Goal: Task Accomplishment & Management: Manage account settings

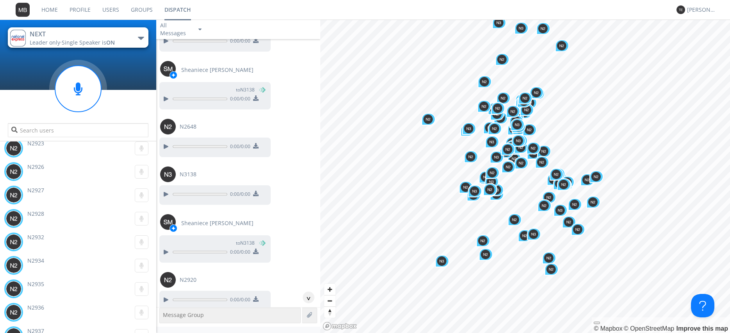
scroll to position [28997, 0]
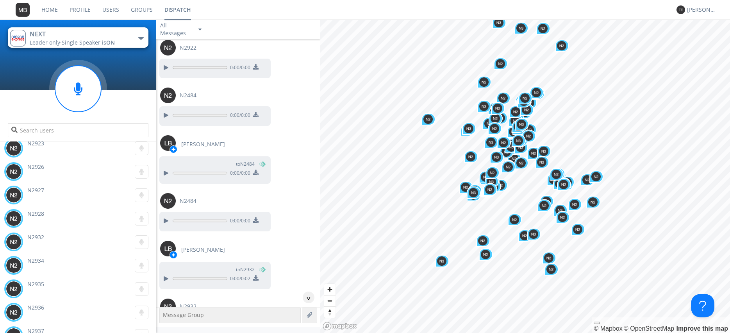
scroll to position [29086, 0]
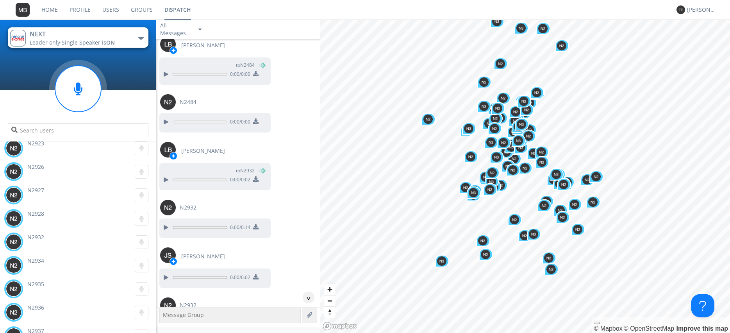
scroll to position [29220, 0]
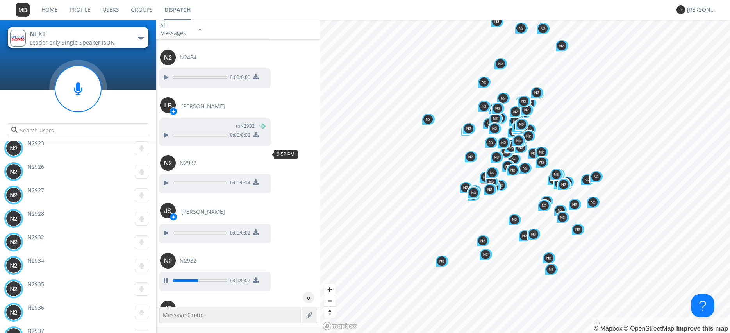
click at [166, 326] on div at bounding box center [165, 330] width 9 height 9
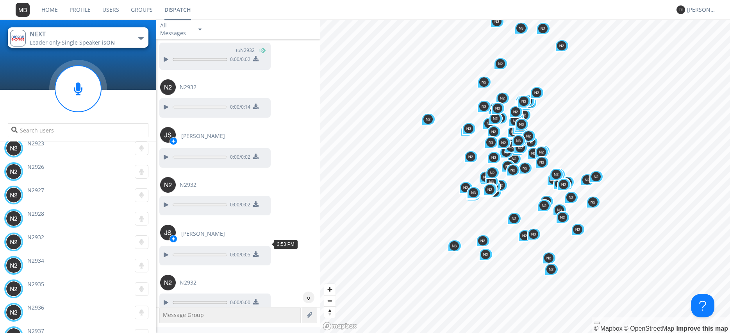
scroll to position [29309, 0]
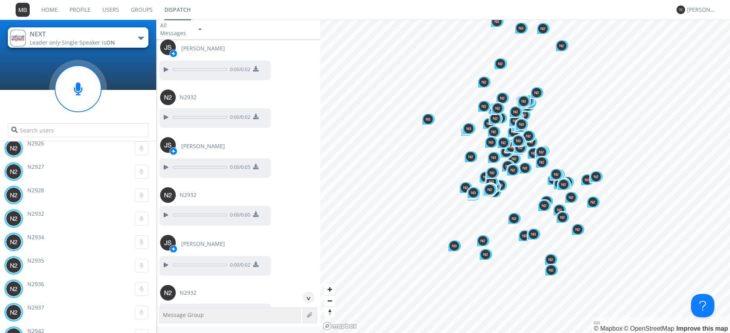
scroll to position [29398, 0]
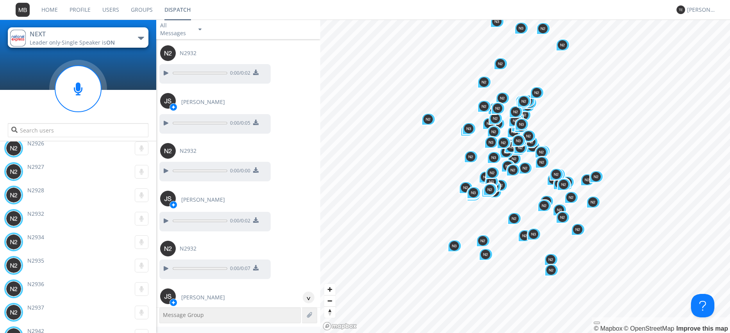
scroll to position [29487, 0]
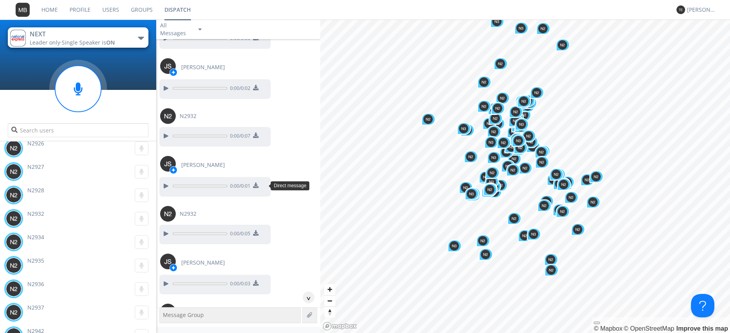
scroll to position [29576, 0]
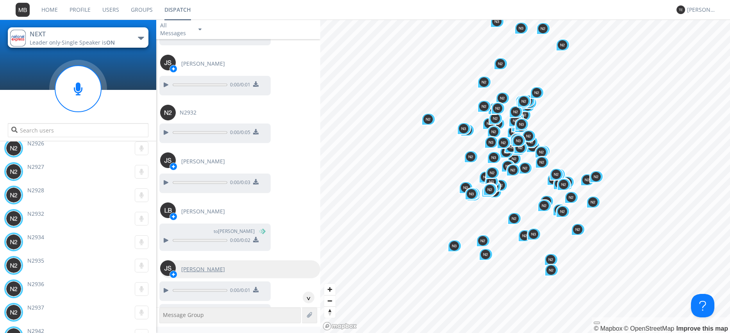
scroll to position [29665, 0]
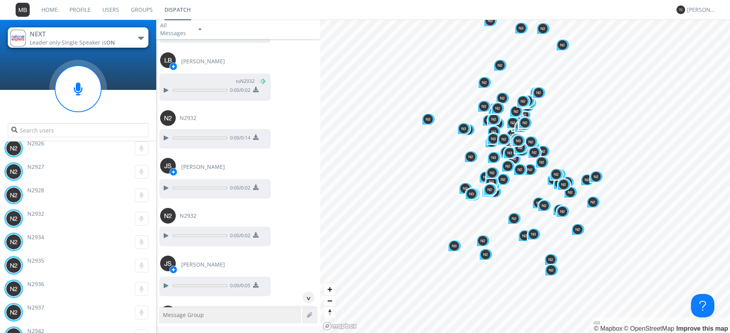
scroll to position [29265, 0]
